Goal: Check status: Check status

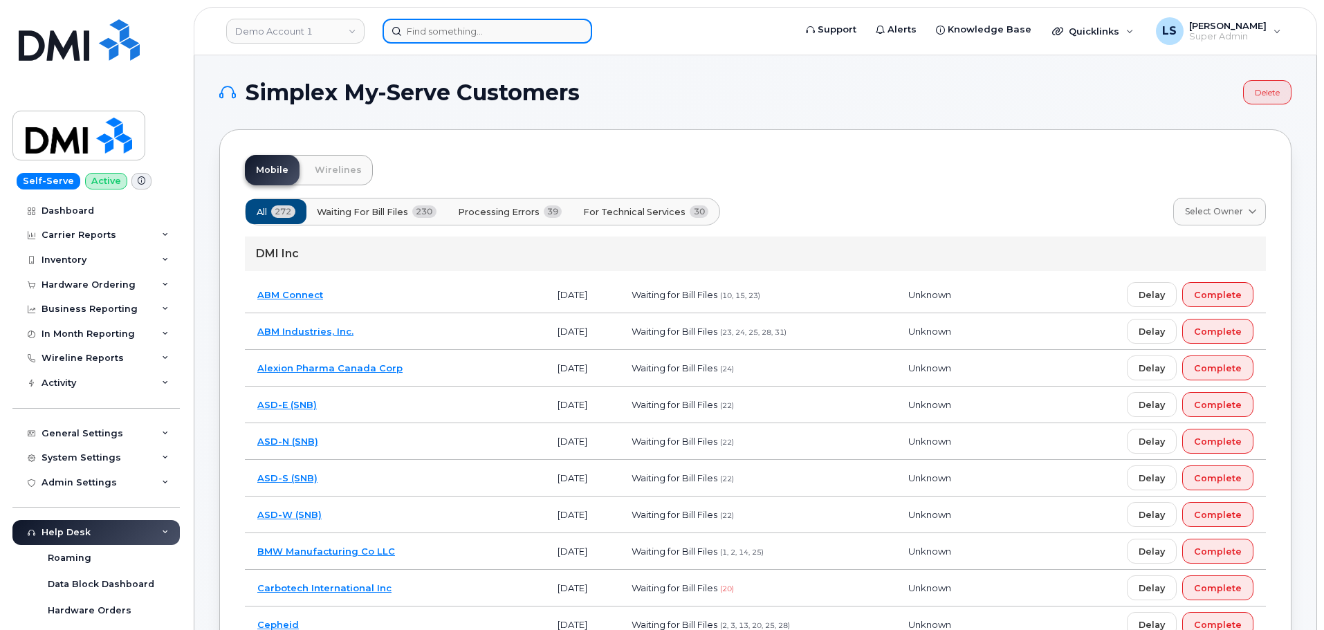
click at [461, 33] on input at bounding box center [488, 31] width 210 height 25
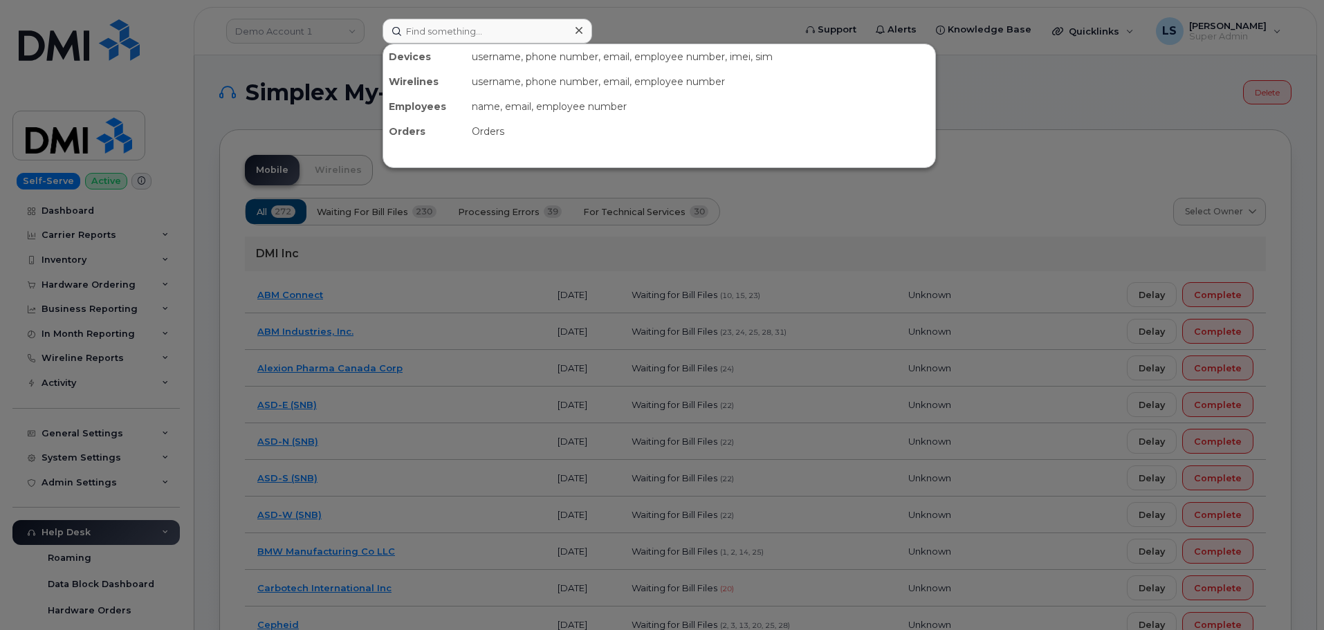
click at [245, 129] on div at bounding box center [662, 315] width 1324 height 630
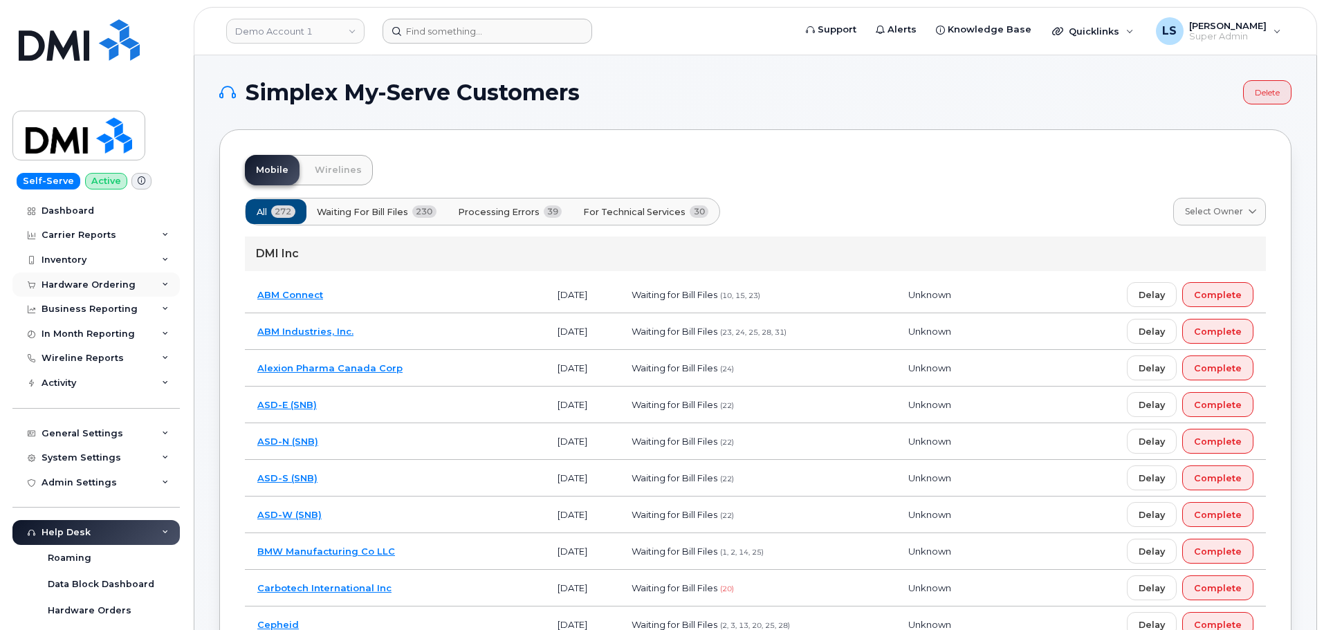
click at [115, 276] on div "Hardware Ordering" at bounding box center [95, 285] width 167 height 25
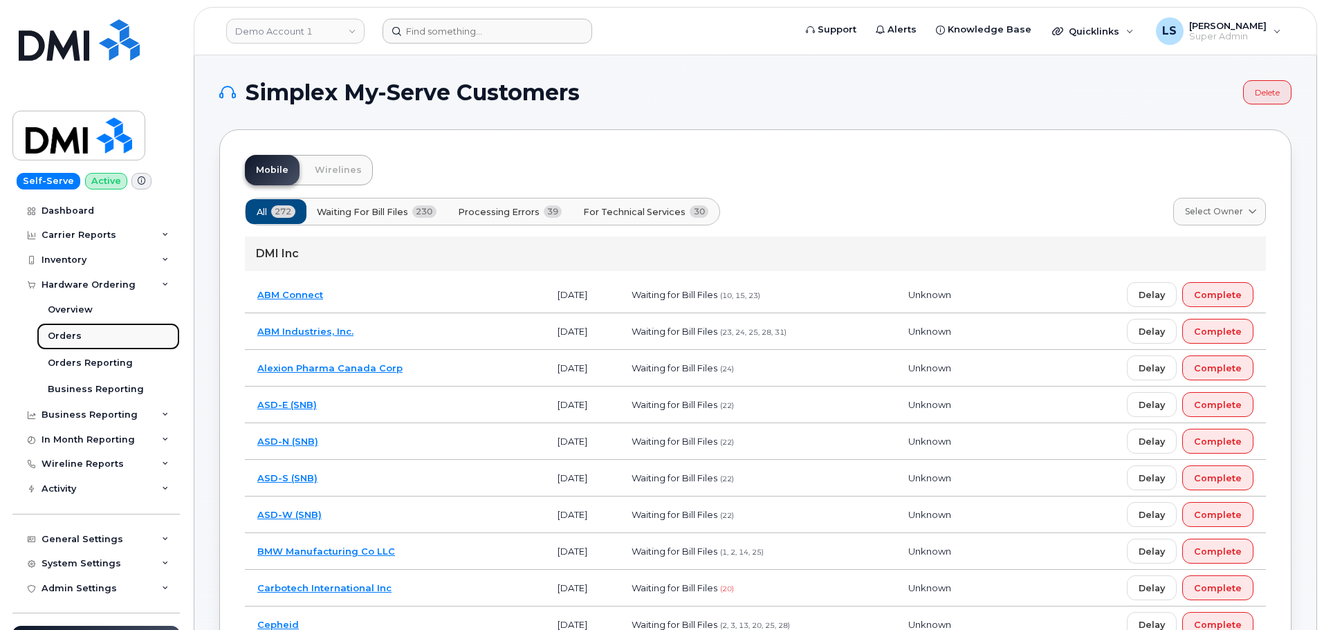
click at [94, 335] on link "Orders" at bounding box center [108, 336] width 143 height 26
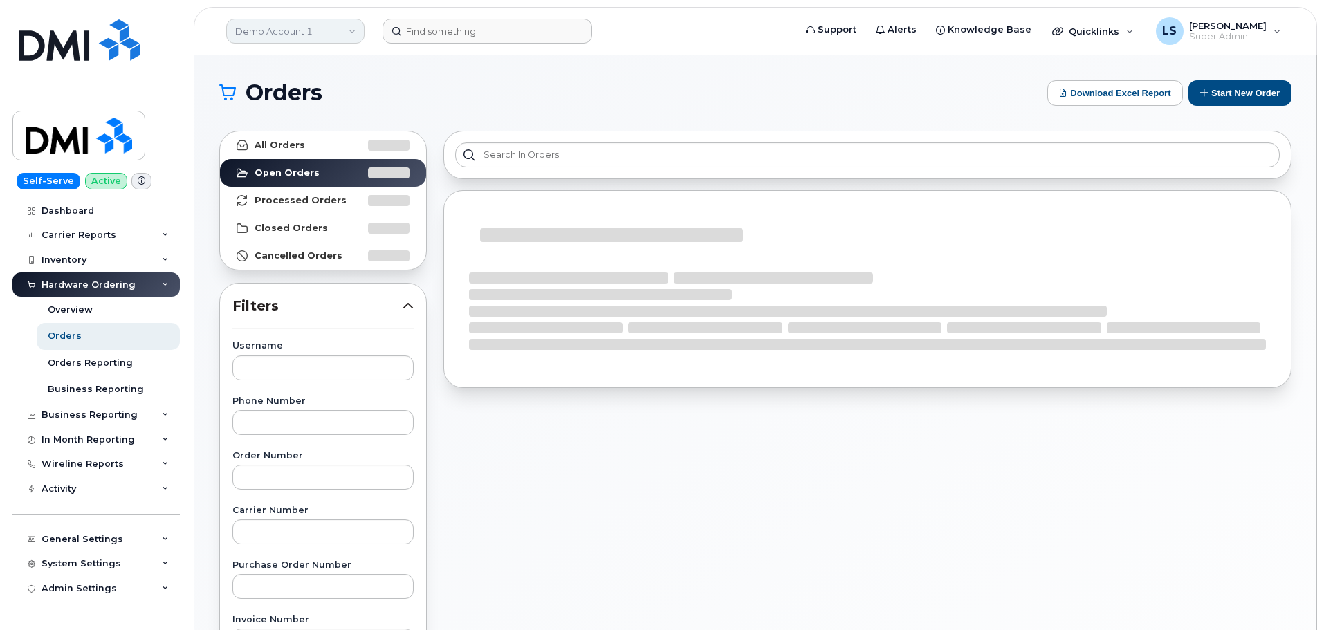
click at [342, 35] on link "Demo Account 1" at bounding box center [295, 31] width 138 height 25
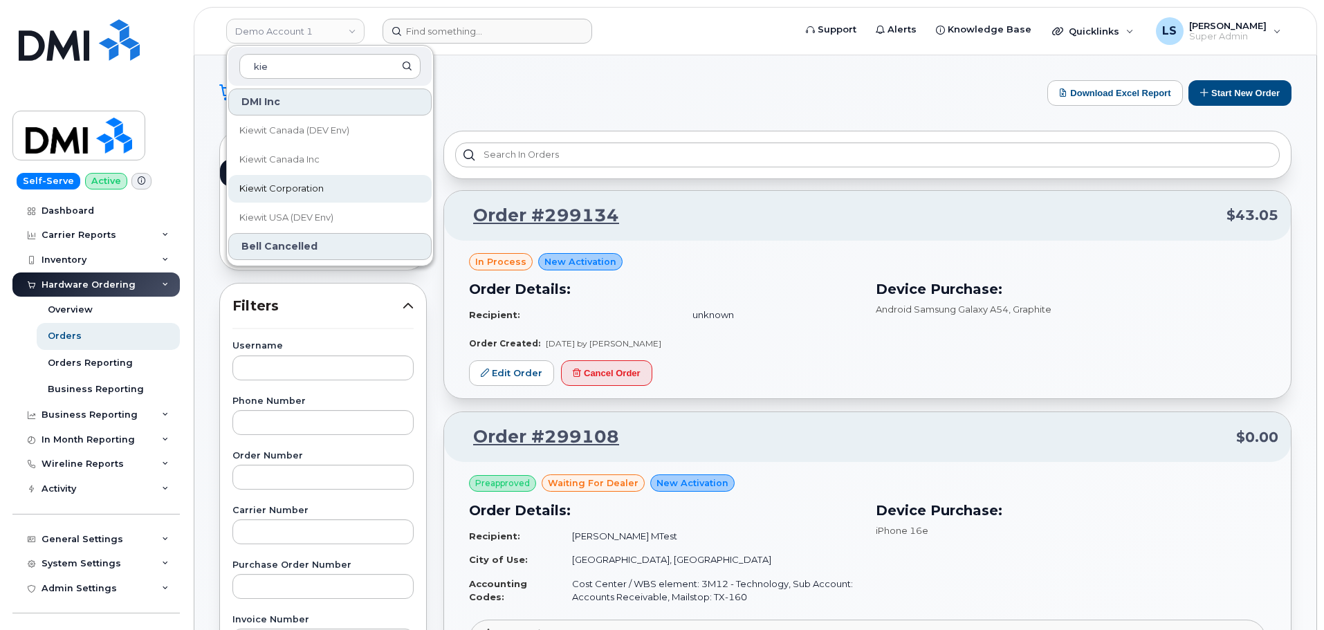
type input "kie"
click at [304, 187] on span "Kiewit Corporation" at bounding box center [281, 189] width 84 height 14
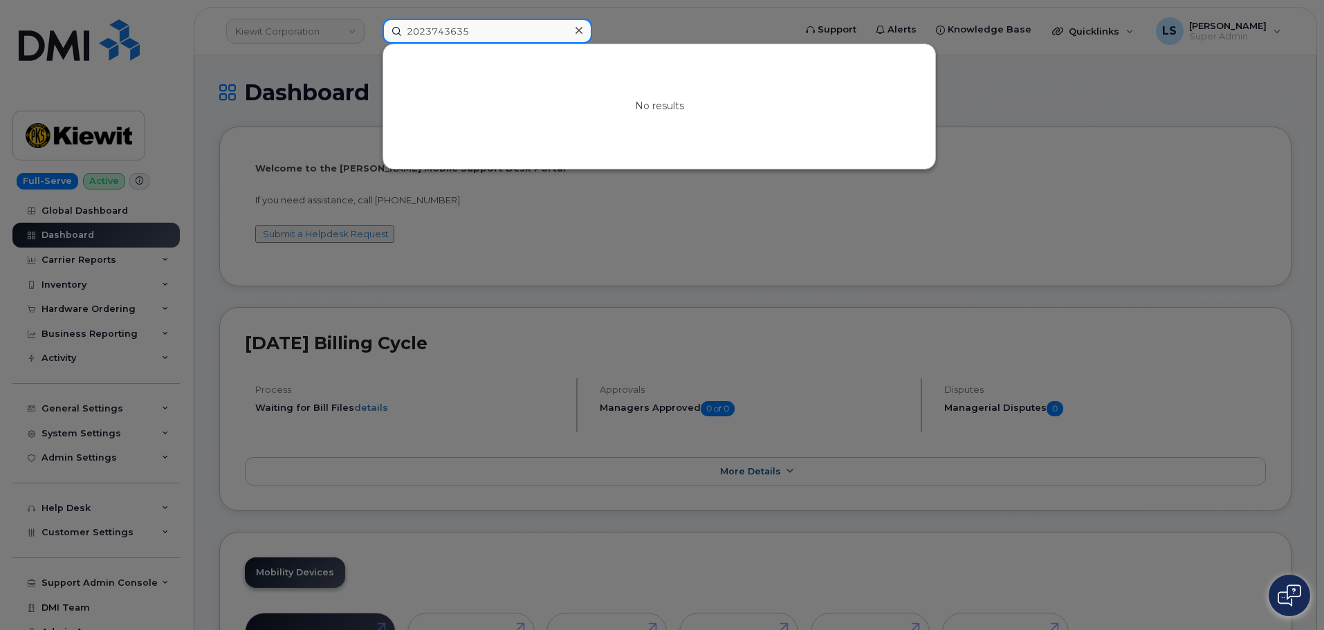
click at [498, 42] on input "2023743635" at bounding box center [488, 31] width 210 height 25
drag, startPoint x: 477, startPoint y: 34, endPoint x: 255, endPoint y: 41, distance: 221.4
click at [371, 41] on div "2023743635 No results" at bounding box center [583, 31] width 425 height 25
paste input "1708348"
type input "2017083485"
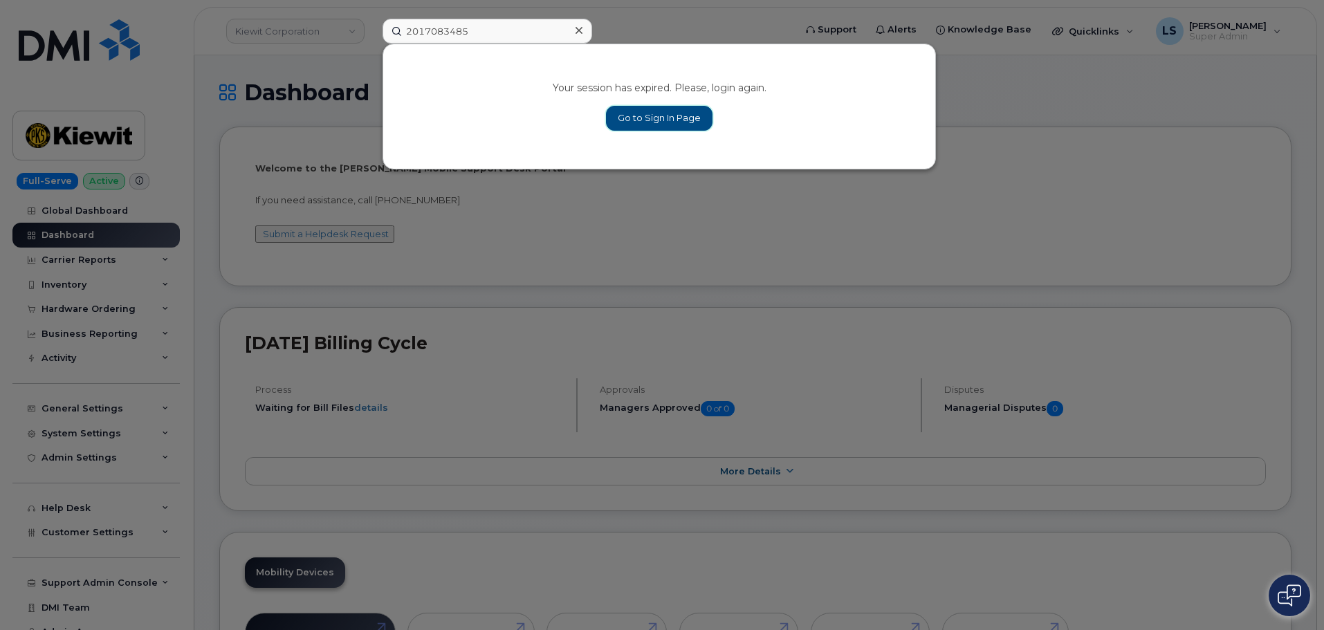
click at [641, 111] on link "Go to Sign In Page" at bounding box center [659, 118] width 107 height 25
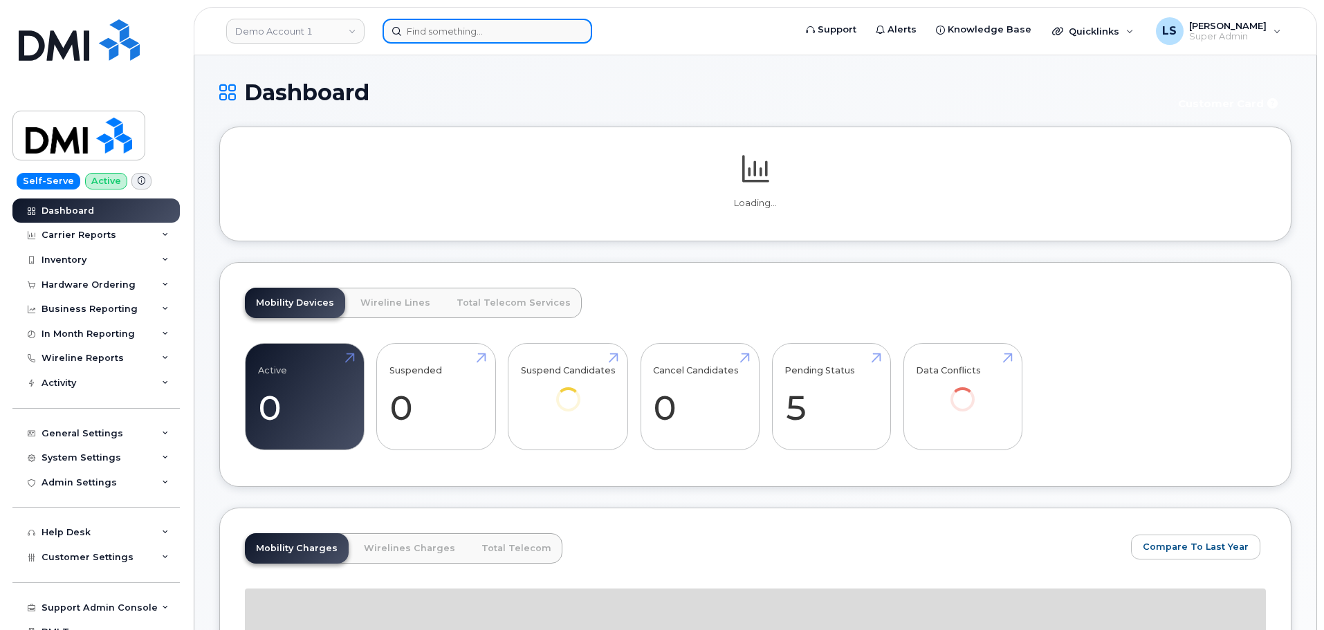
click at [515, 33] on input at bounding box center [488, 31] width 210 height 25
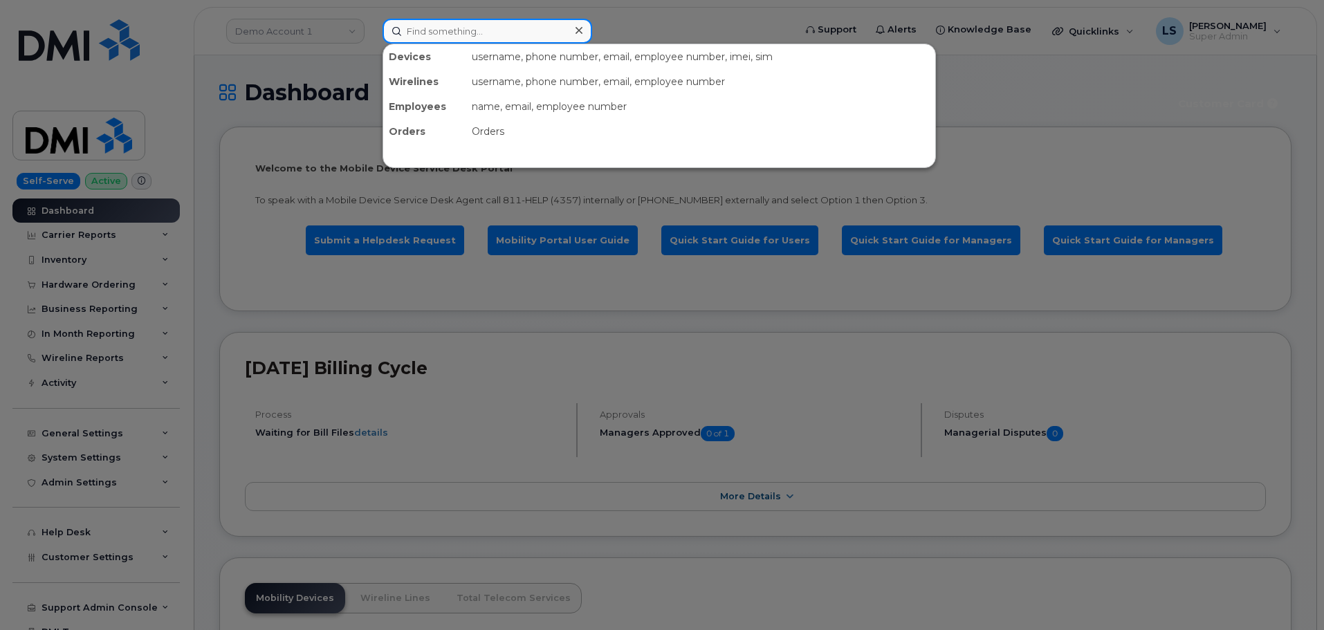
paste input "2017083485"
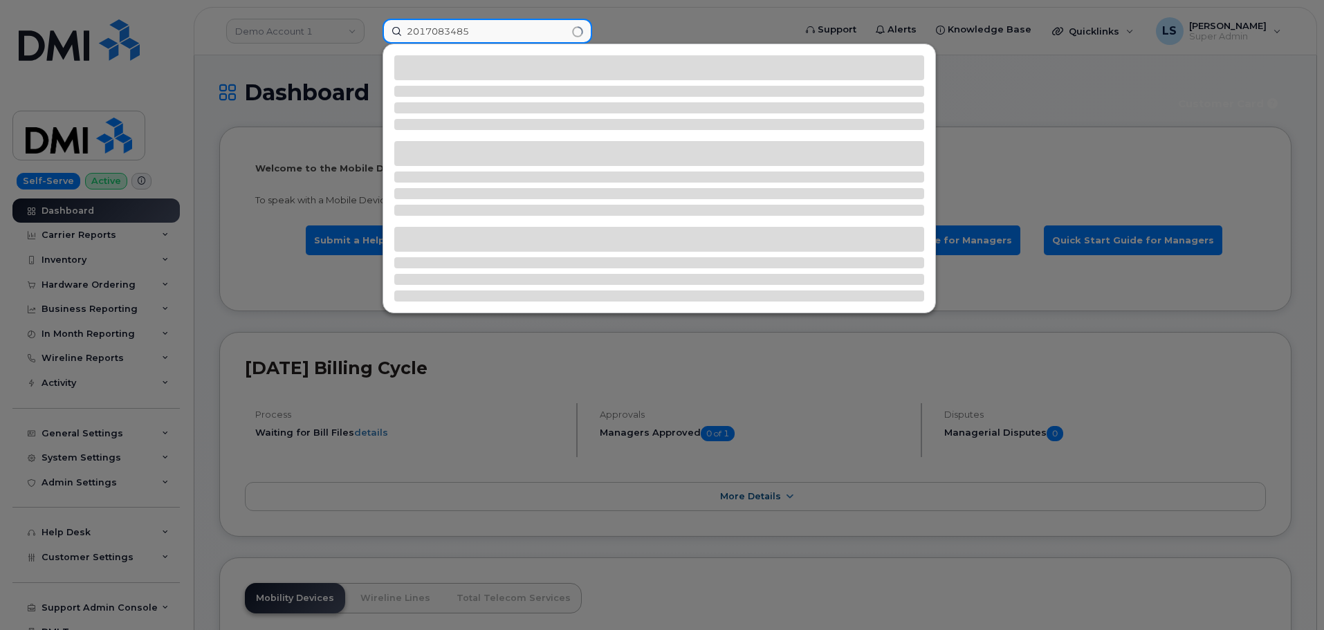
type input "2017083485"
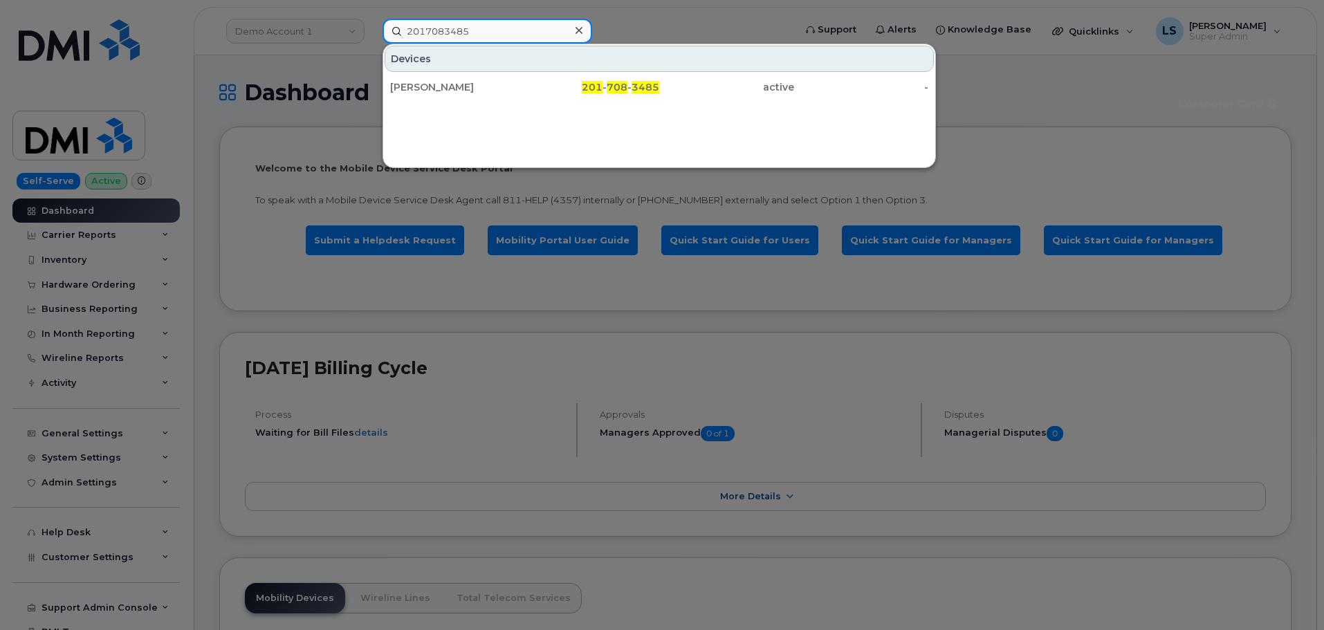
drag, startPoint x: 495, startPoint y: 37, endPoint x: 389, endPoint y: 43, distance: 106.7
click at [389, 43] on input "2017083485" at bounding box center [488, 31] width 210 height 25
drag, startPoint x: 511, startPoint y: 82, endPoint x: 504, endPoint y: 74, distance: 10.3
click at [511, 82] on div "[PERSON_NAME]" at bounding box center [457, 87] width 135 height 14
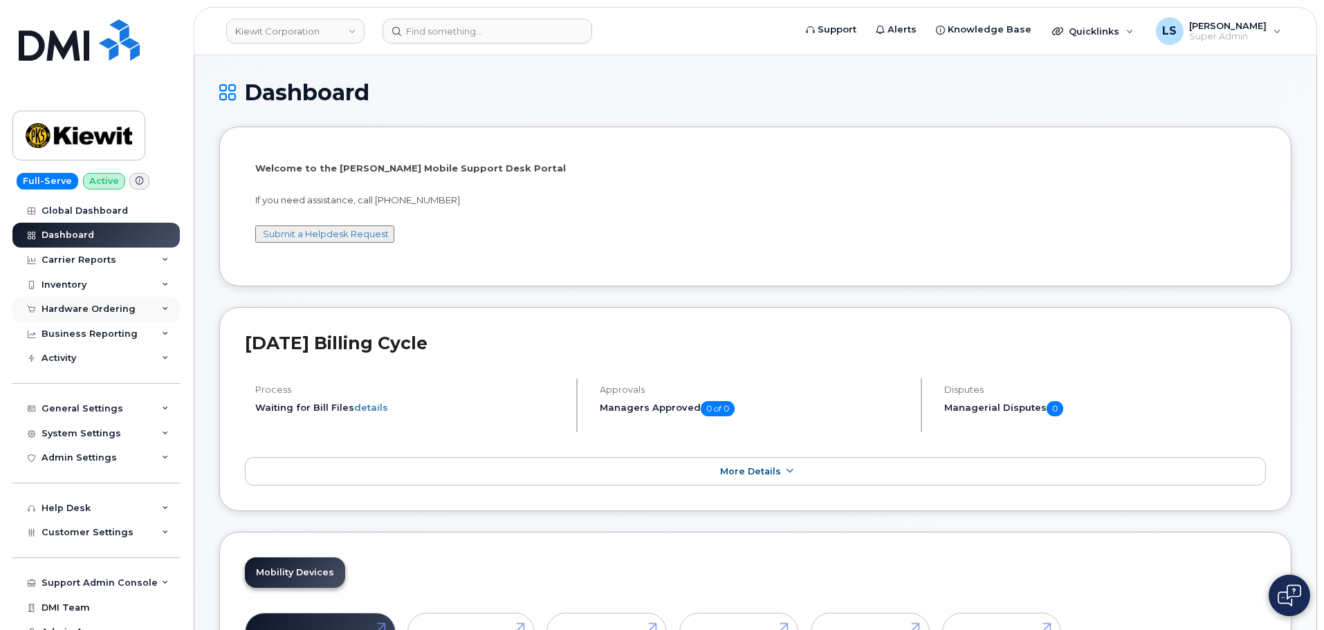
click at [129, 313] on div "Hardware Ordering" at bounding box center [89, 309] width 94 height 11
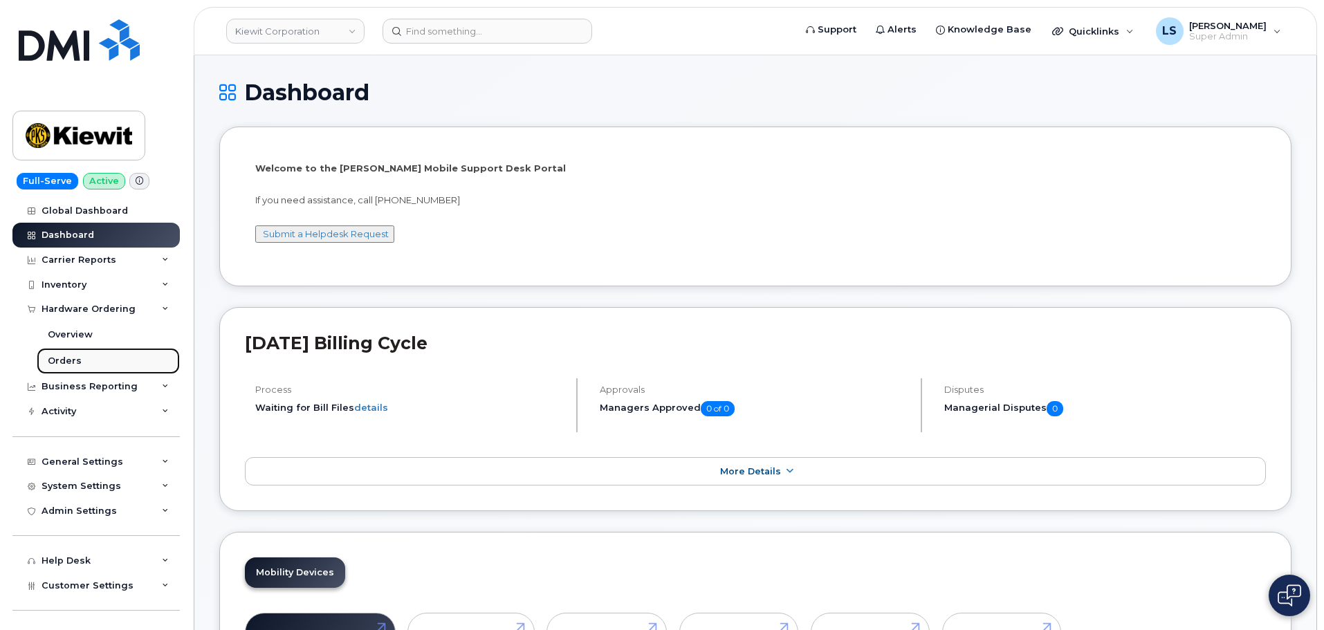
click at [91, 355] on link "Orders" at bounding box center [108, 361] width 143 height 26
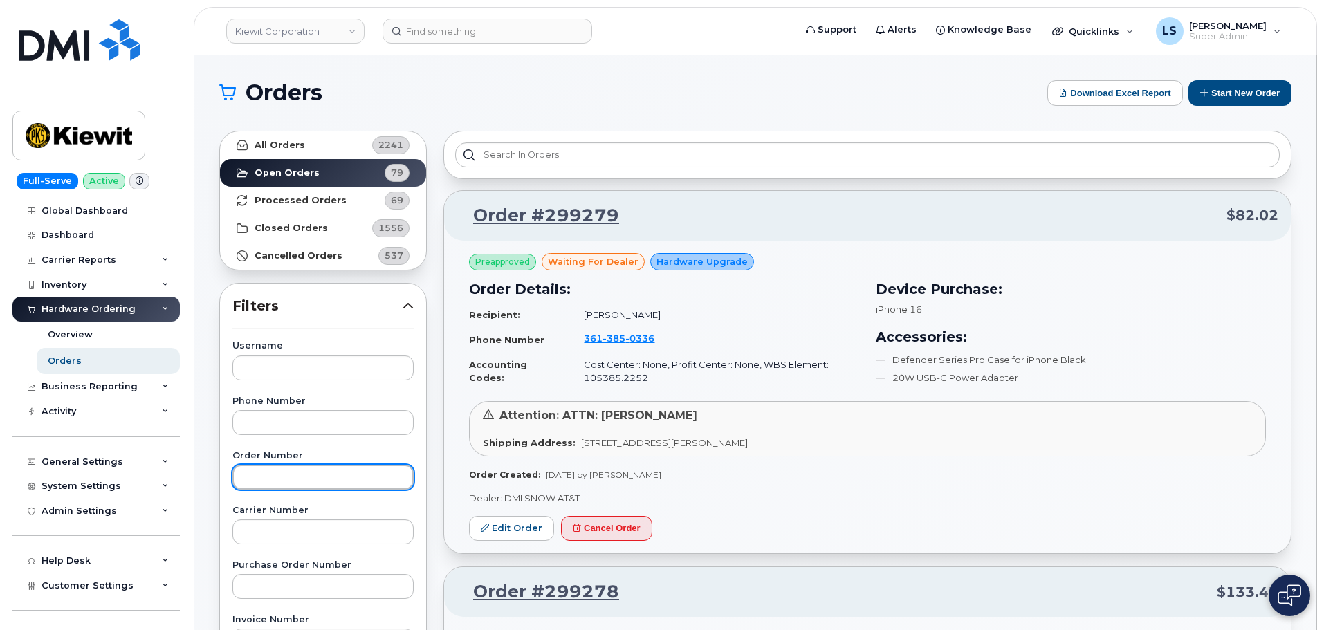
click at [264, 484] on input "text" at bounding box center [322, 477] width 181 height 25
paste input "298954"
type input "298954"
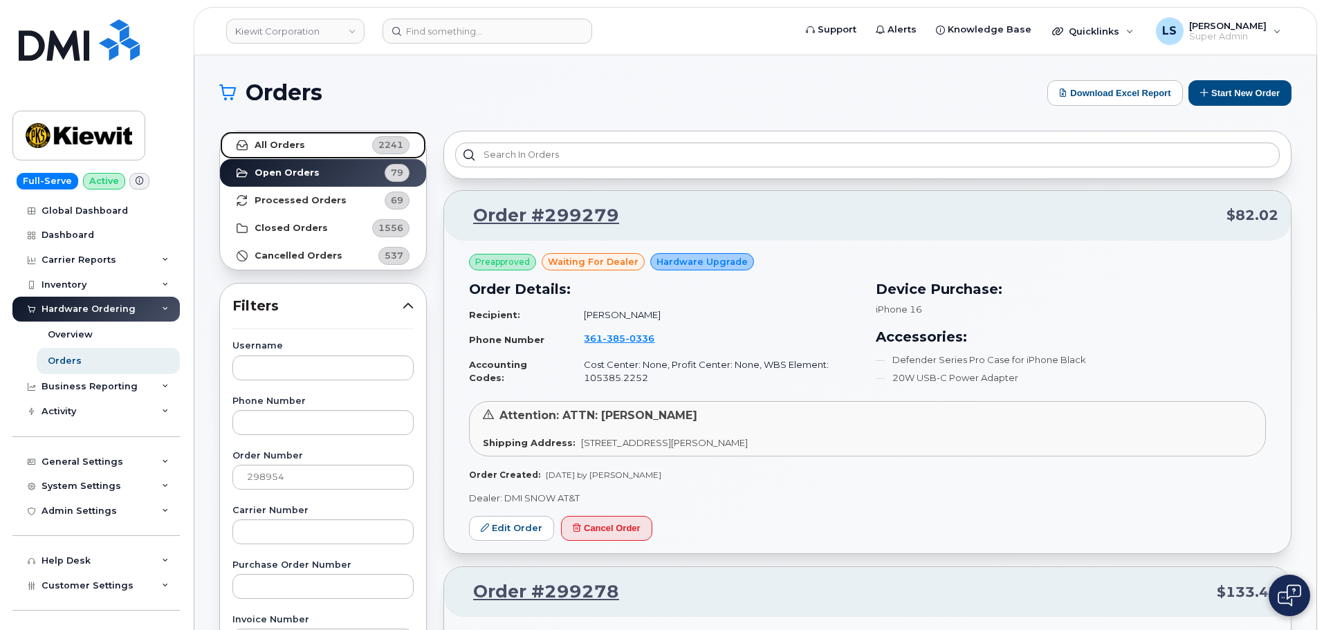
click at [367, 144] on link "All Orders 2241" at bounding box center [323, 145] width 206 height 28
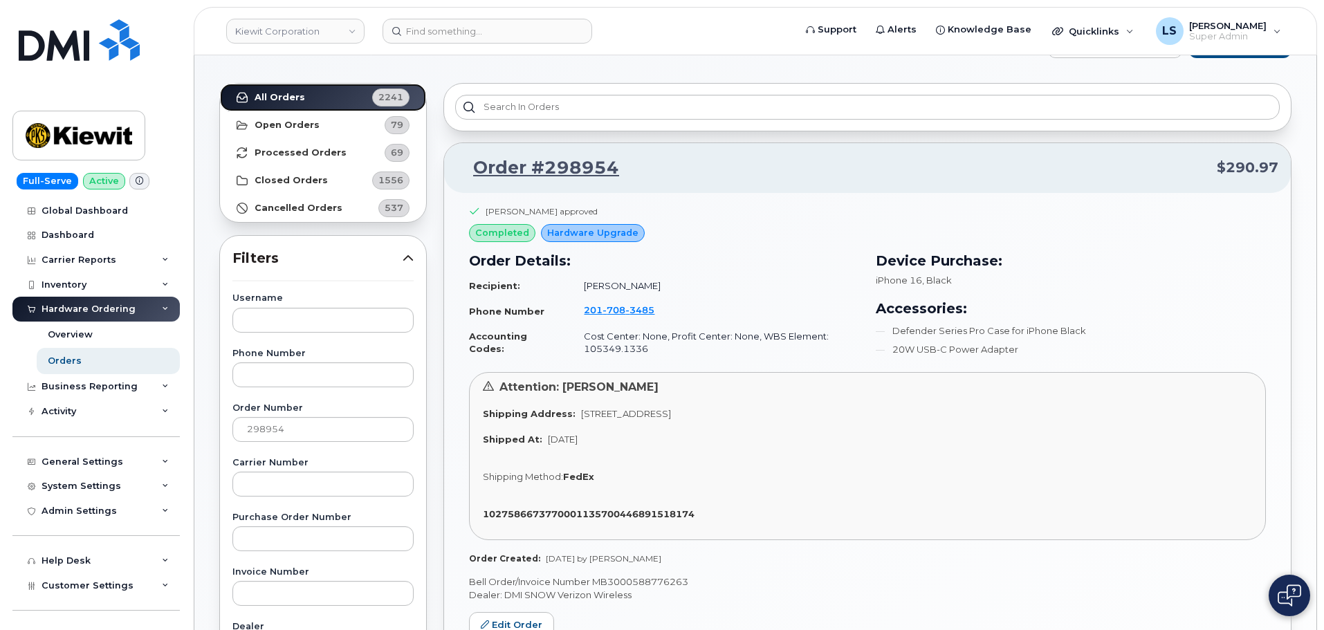
scroll to position [69, 0]
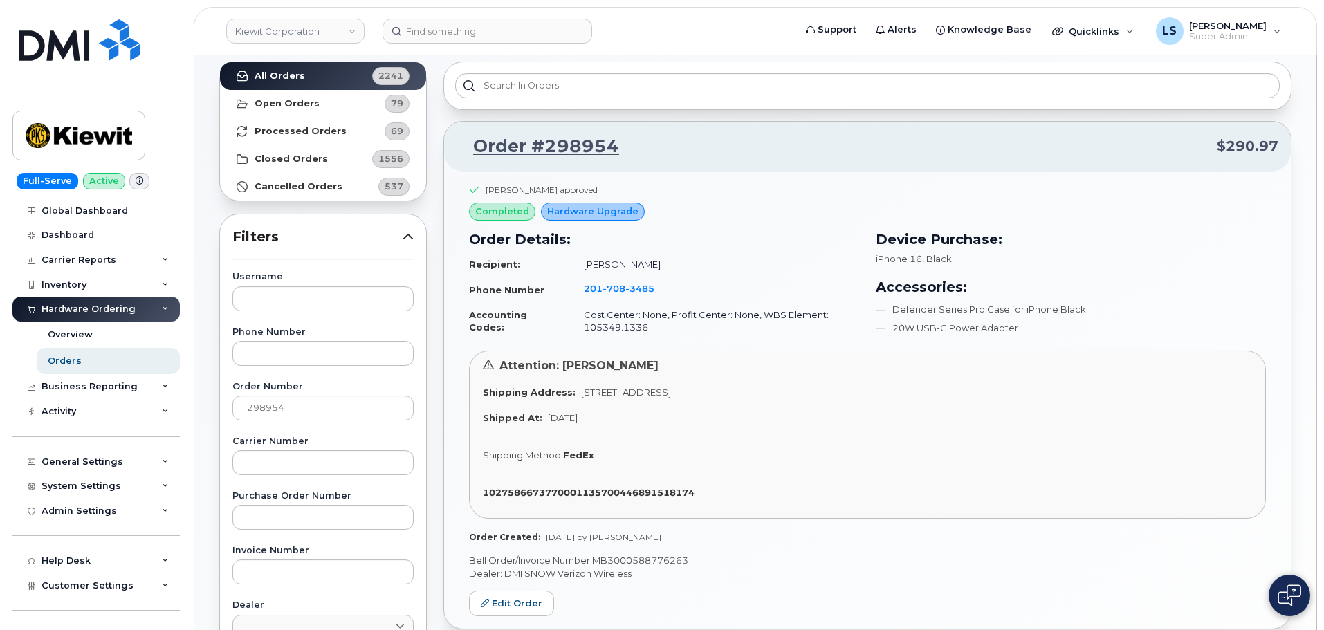
click at [671, 395] on span "[STREET_ADDRESS]" at bounding box center [626, 392] width 90 height 11
click at [671, 391] on span "[STREET_ADDRESS]" at bounding box center [626, 392] width 90 height 11
click at [671, 394] on span "[STREET_ADDRESS]" at bounding box center [626, 392] width 90 height 11
click at [618, 391] on span "[STREET_ADDRESS]" at bounding box center [626, 392] width 90 height 11
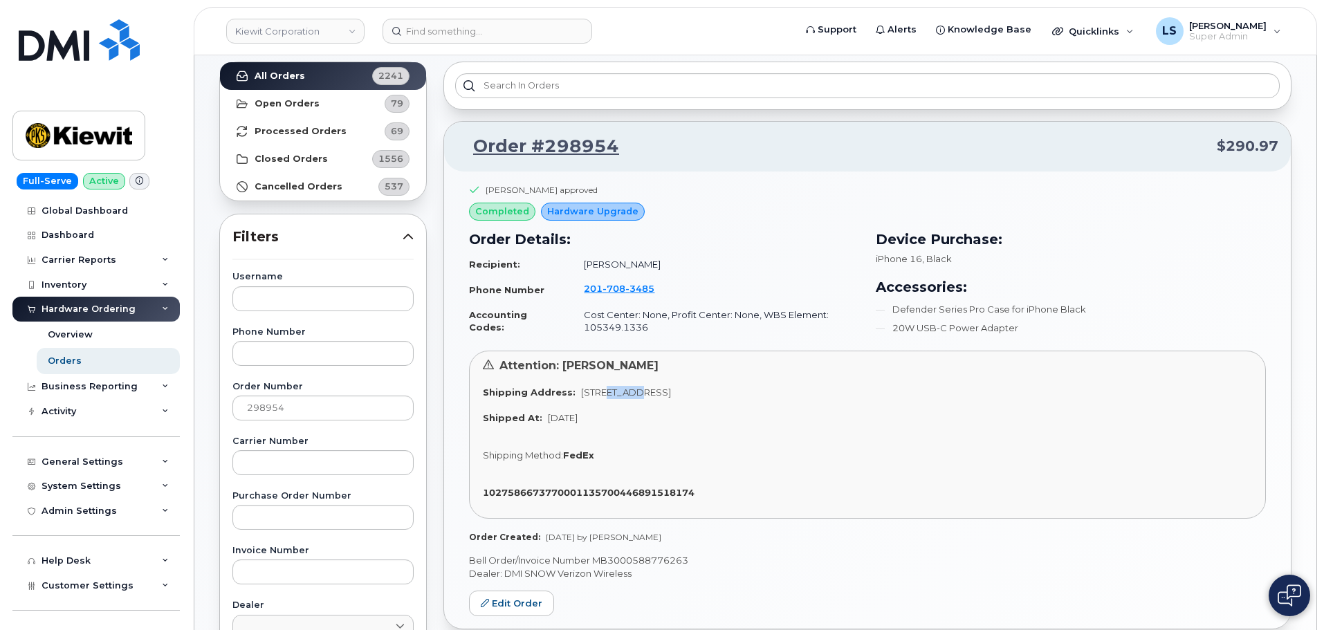
drag, startPoint x: 618, startPoint y: 391, endPoint x: 684, endPoint y: 391, distance: 66.4
click at [624, 391] on span "[STREET_ADDRESS]" at bounding box center [626, 392] width 90 height 11
click at [671, 390] on span "[STREET_ADDRESS]" at bounding box center [626, 392] width 90 height 11
drag, startPoint x: 703, startPoint y: 390, endPoint x: 741, endPoint y: 387, distance: 37.5
click at [671, 389] on span "[STREET_ADDRESS]" at bounding box center [626, 392] width 90 height 11
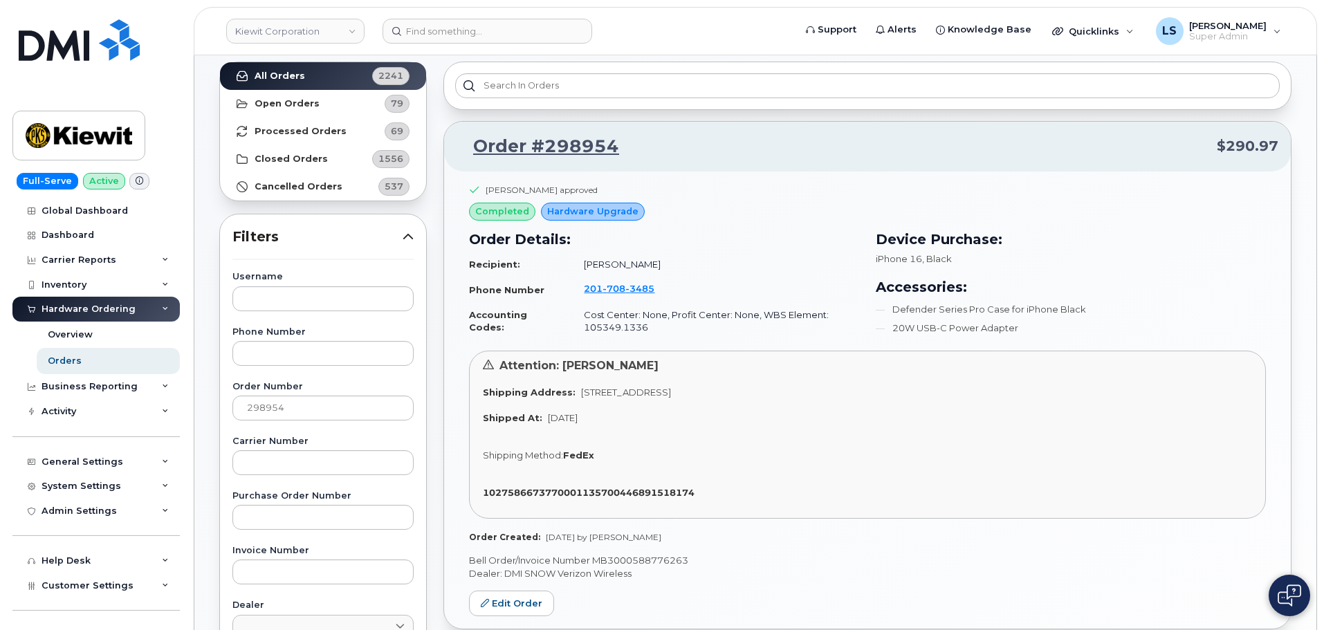
click at [671, 387] on span "[STREET_ADDRESS]" at bounding box center [626, 392] width 90 height 11
click at [1001, 327] on li "20W USB-C Power Adapter" at bounding box center [1071, 328] width 390 height 13
click at [1031, 322] on li "Defender Series Pro Case for iPhone Black" at bounding box center [1071, 328] width 390 height 13
click at [986, 322] on li "Defender Series Pro Case for iPhone Black" at bounding box center [1071, 328] width 390 height 13
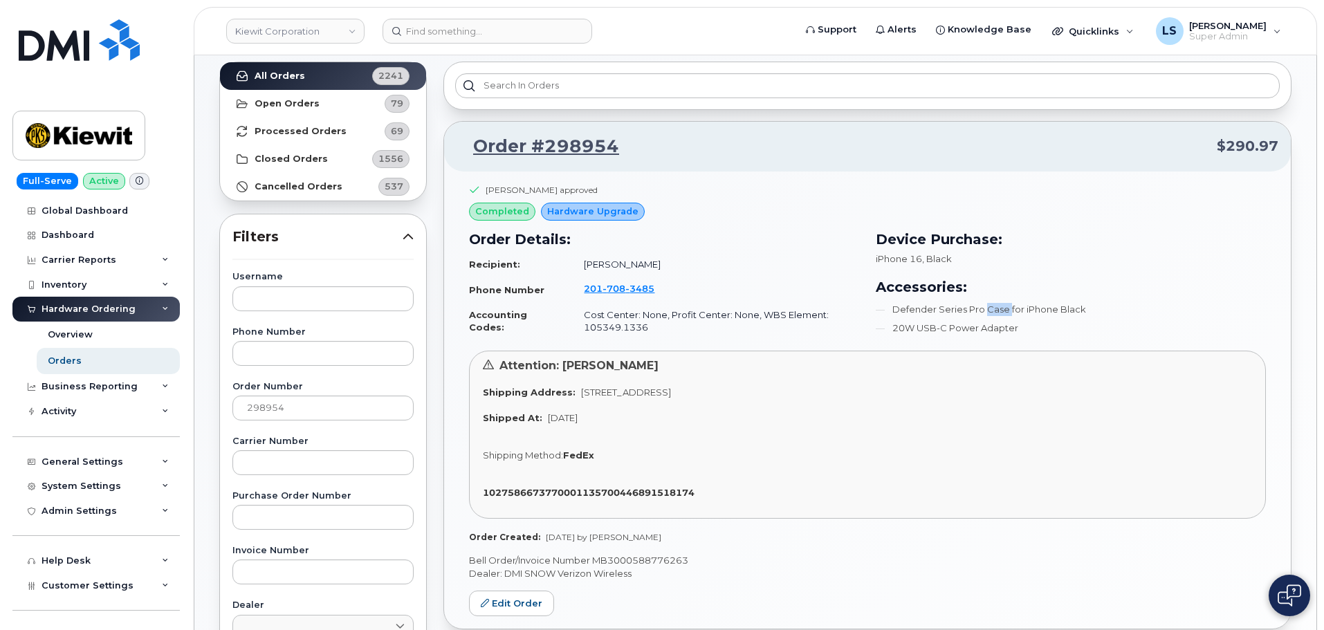
click at [986, 322] on li "Defender Series Pro Case for iPhone Black" at bounding box center [1071, 328] width 390 height 13
click at [970, 322] on li "Defender Series Pro Case for iPhone Black" at bounding box center [1071, 328] width 390 height 13
click at [968, 322] on li "Defender Series Pro Case for iPhone Black" at bounding box center [1071, 328] width 390 height 13
click at [983, 322] on li "Defender Series Pro Case for iPhone Black" at bounding box center [1071, 328] width 390 height 13
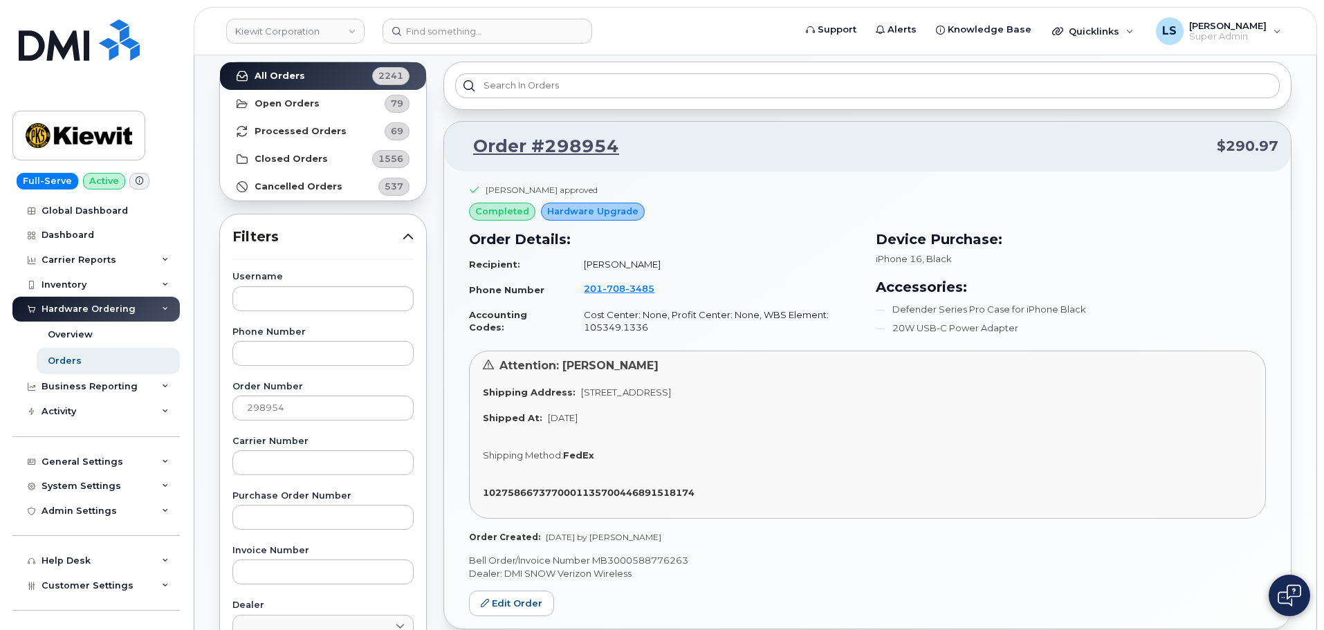
drag, startPoint x: 999, startPoint y: 355, endPoint x: 987, endPoint y: 390, distance: 37.4
click at [999, 356] on div "Attention: [PERSON_NAME] Shipping Address: [STREET_ADDRESS] Shipped At: [DATE] …" at bounding box center [867, 435] width 797 height 168
